Goal: Transaction & Acquisition: Book appointment/travel/reservation

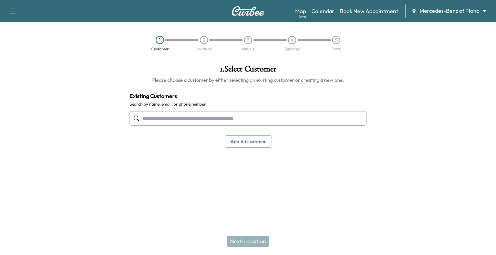
click at [443, 13] on body "Support Log Out Map Beta Calendar Book New Appointment Mercedes-Benz of Plano *…" at bounding box center [248, 127] width 496 height 255
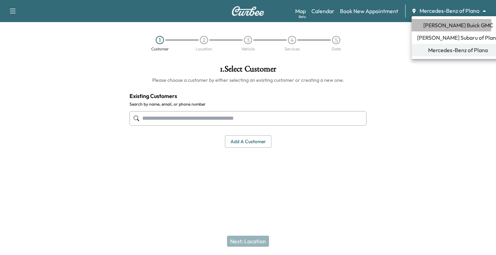
click at [439, 24] on span "[PERSON_NAME] Buick GMC" at bounding box center [459, 25] width 70 height 8
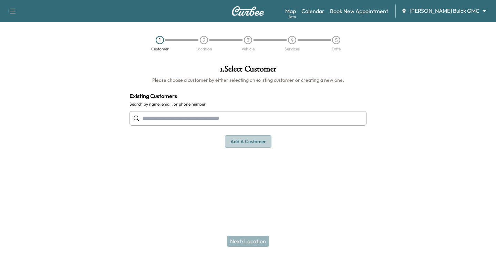
click at [256, 141] on button "Add a customer" at bounding box center [248, 141] width 47 height 13
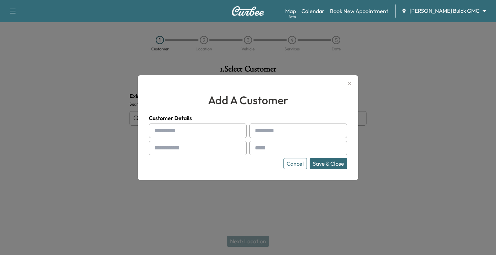
click at [175, 134] on input "text" at bounding box center [198, 130] width 98 height 14
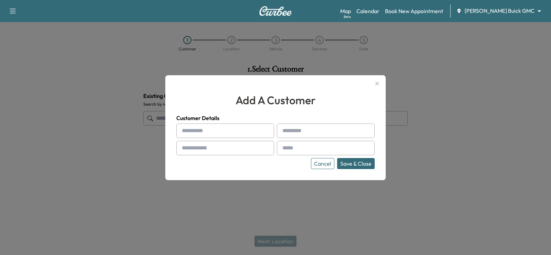
drag, startPoint x: 227, startPoint y: 130, endPoint x: 206, endPoint y: 122, distance: 21.7
click at [227, 130] on input "text" at bounding box center [225, 130] width 98 height 14
type input "*****"
click at [333, 132] on input "text" at bounding box center [326, 130] width 98 height 14
type input "**"
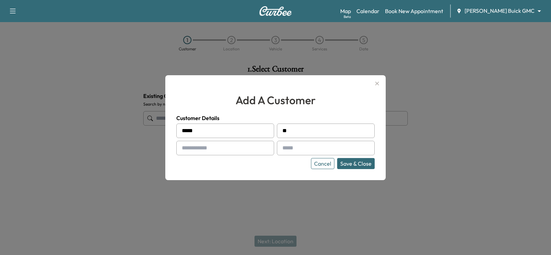
click at [234, 145] on input "text" at bounding box center [225, 148] width 98 height 14
click at [201, 148] on input "text" at bounding box center [225, 148] width 98 height 14
paste input "**********"
type input "**********"
click at [326, 148] on input "text" at bounding box center [326, 148] width 98 height 14
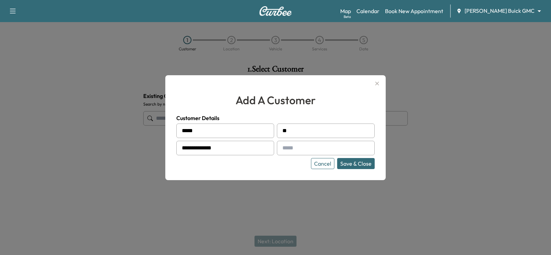
type input "**********"
click at [342, 163] on button "Save & Close" at bounding box center [356, 163] width 38 height 11
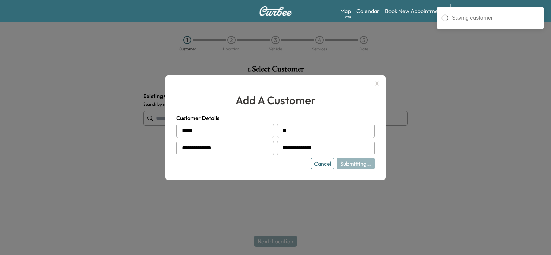
type input "********"
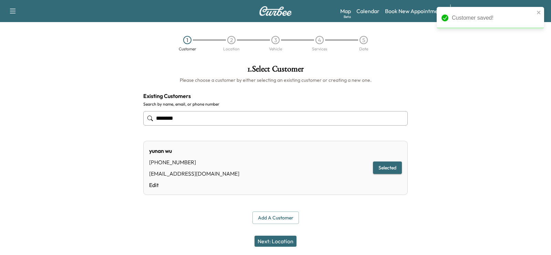
click at [383, 167] on button "Selected" at bounding box center [387, 167] width 29 height 13
click at [286, 237] on button "Next: Location" at bounding box center [276, 240] width 42 height 11
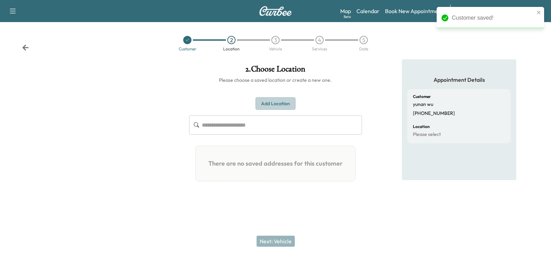
click at [273, 104] on button "Add Location" at bounding box center [276, 103] width 40 height 13
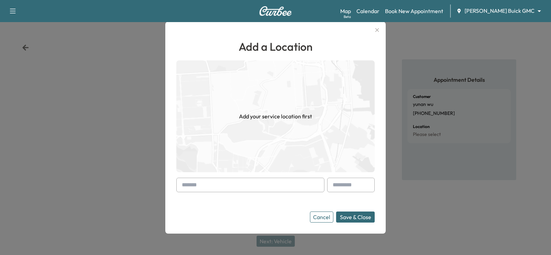
click at [232, 182] on input "text" at bounding box center [250, 184] width 148 height 14
type input "*"
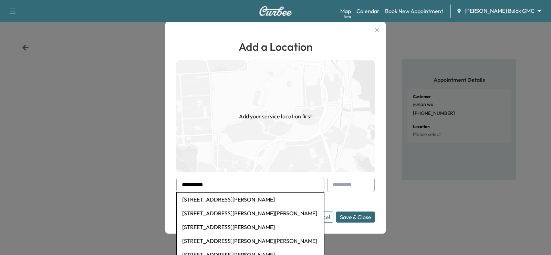
click at [236, 203] on li "[STREET_ADDRESS][PERSON_NAME]" at bounding box center [250, 199] width 147 height 14
type input "**********"
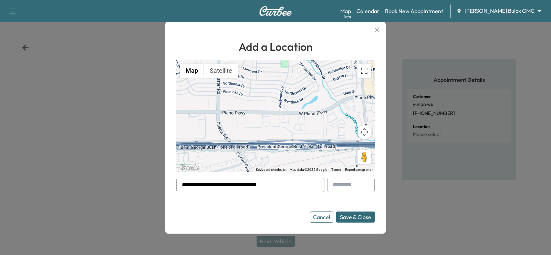
click at [362, 221] on button "Save & Close" at bounding box center [355, 216] width 39 height 11
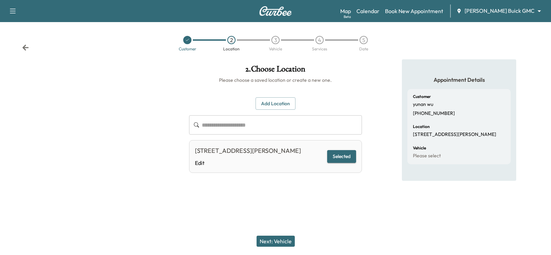
click at [342, 154] on button "Selected" at bounding box center [341, 156] width 29 height 13
click at [346, 158] on button "Selected" at bounding box center [341, 156] width 29 height 13
click at [288, 241] on button "Next: Vehicle" at bounding box center [276, 240] width 38 height 11
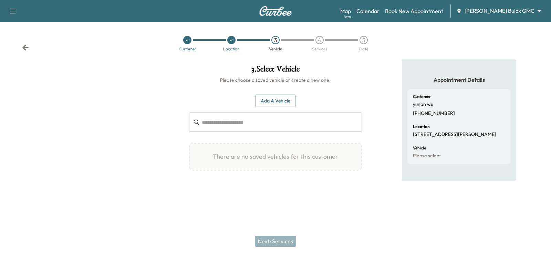
click at [276, 106] on button "Add a Vehicle" at bounding box center [275, 100] width 41 height 13
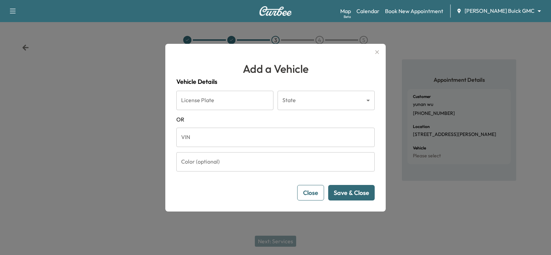
click at [278, 137] on input "VIN" at bounding box center [275, 137] width 199 height 19
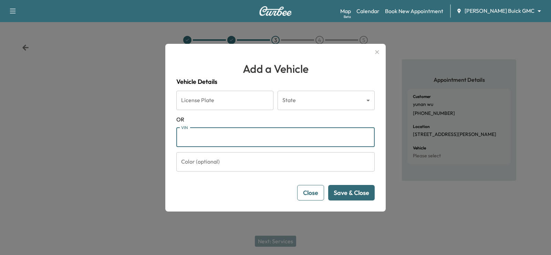
click at [205, 140] on input "VIN" at bounding box center [275, 137] width 199 height 19
type input "**********"
click at [363, 196] on button "Save & Close" at bounding box center [351, 193] width 47 height 16
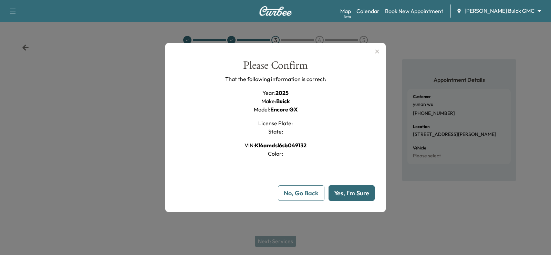
click at [356, 193] on button "Yes, I'm Sure" at bounding box center [352, 193] width 46 height 16
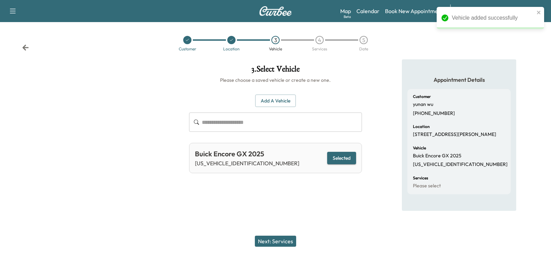
click at [337, 153] on button "Selected" at bounding box center [341, 158] width 29 height 13
click at [268, 244] on button "Next: Services" at bounding box center [275, 240] width 41 height 11
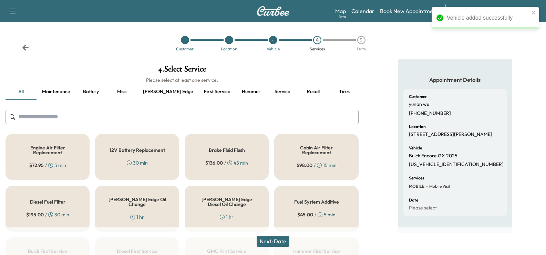
click at [65, 93] on button "Maintenance" at bounding box center [56, 91] width 39 height 17
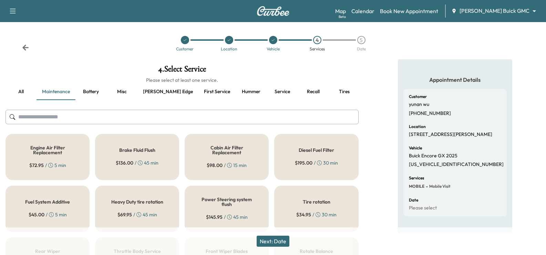
click at [123, 93] on button "Misc" at bounding box center [121, 91] width 31 height 17
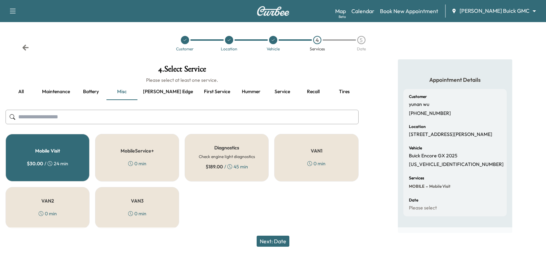
click at [23, 87] on button "all" at bounding box center [21, 91] width 31 height 17
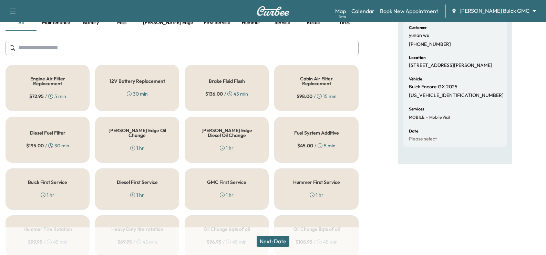
scroll to position [103, 0]
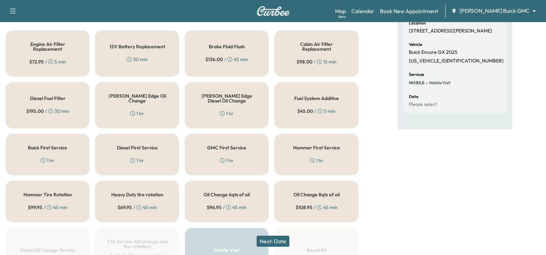
click at [212, 189] on div "Oil Change 6qts of oil $ 96.95 / 45 min" at bounding box center [227, 201] width 84 height 41
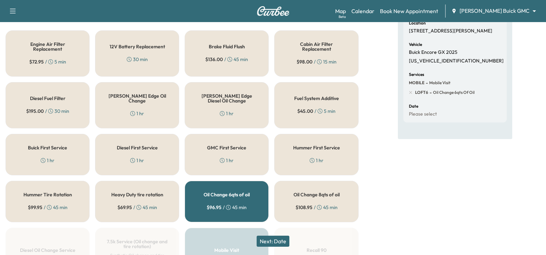
click at [268, 238] on button "Next: Date" at bounding box center [273, 240] width 33 height 11
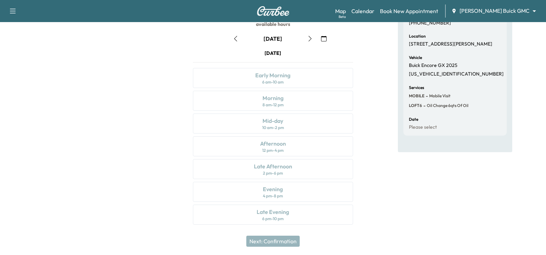
scroll to position [21, 0]
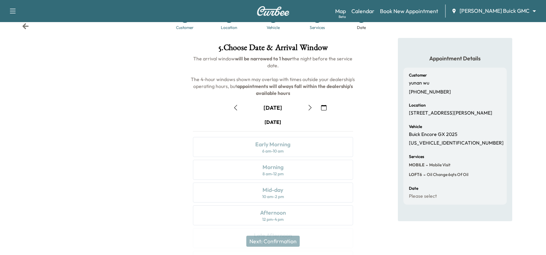
click at [308, 109] on icon "button" at bounding box center [310, 108] width 6 height 6
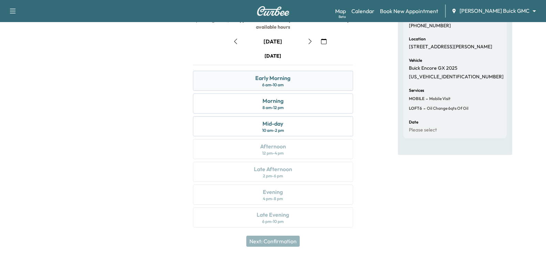
scroll to position [90, 0]
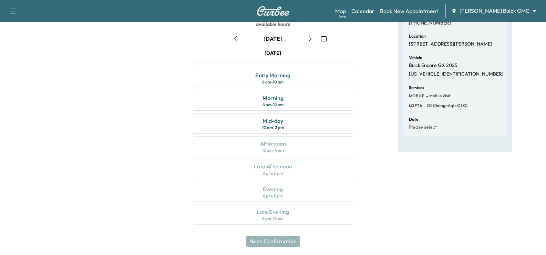
click at [308, 41] on button "button" at bounding box center [310, 38] width 12 height 11
click at [311, 41] on button "button" at bounding box center [310, 38] width 12 height 11
click at [311, 39] on icon "button" at bounding box center [310, 39] width 3 height 6
click at [312, 39] on icon "button" at bounding box center [310, 39] width 3 height 6
click at [312, 37] on icon "button" at bounding box center [310, 39] width 6 height 6
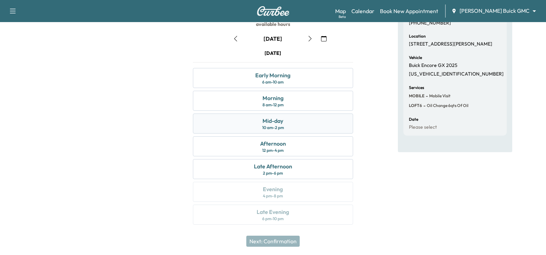
click at [287, 123] on div "Mid-day 10 am - 2 pm" at bounding box center [273, 123] width 160 height 20
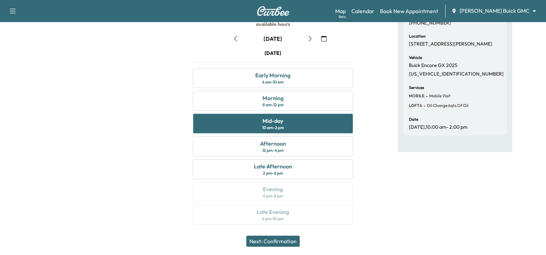
click at [267, 241] on button "Next: Confirmation" at bounding box center [272, 240] width 53 height 11
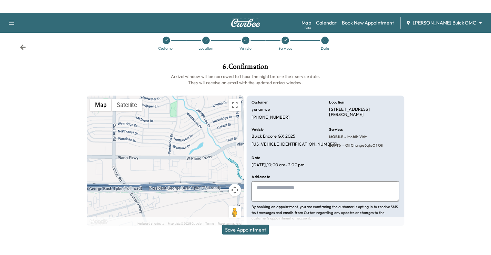
scroll to position [0, 0]
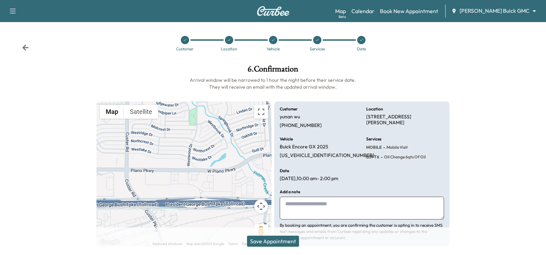
click at [325, 210] on textarea at bounding box center [362, 207] width 164 height 23
type textarea "********"
click at [287, 243] on button "Save Appointment" at bounding box center [273, 240] width 52 height 11
